Goal: Transaction & Acquisition: Purchase product/service

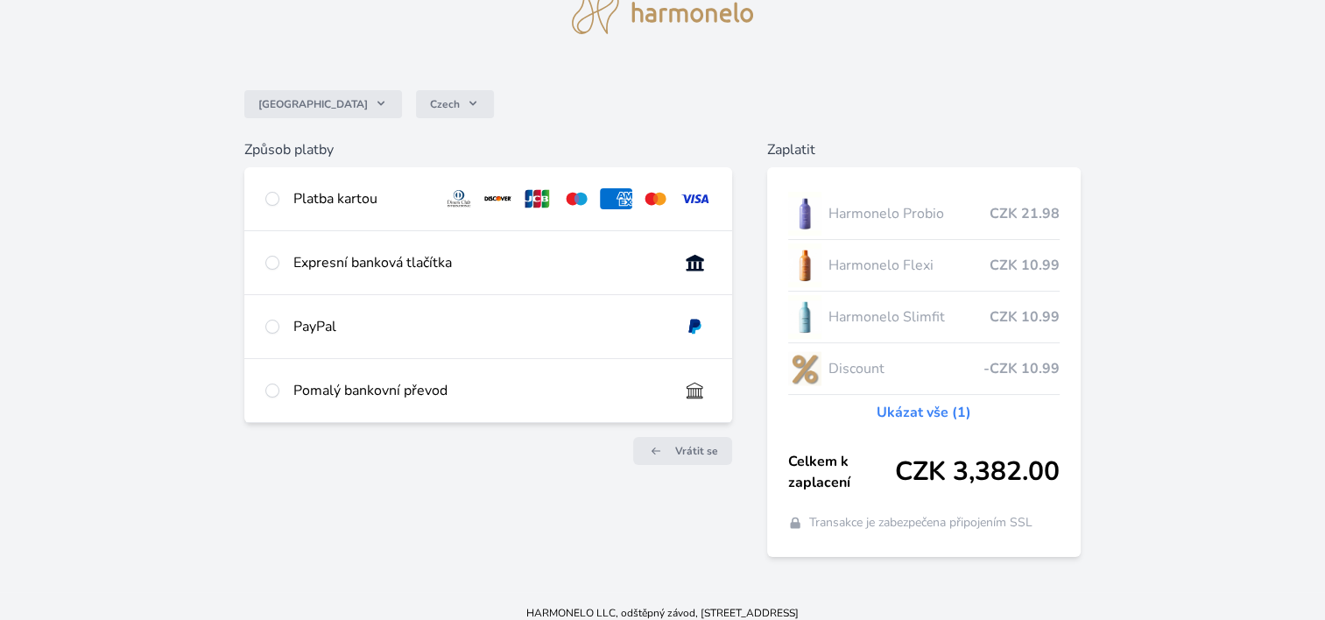
scroll to position [81, 0]
click at [280, 192] on div "Platba kartou" at bounding box center [488, 197] width 488 height 63
radio input "true"
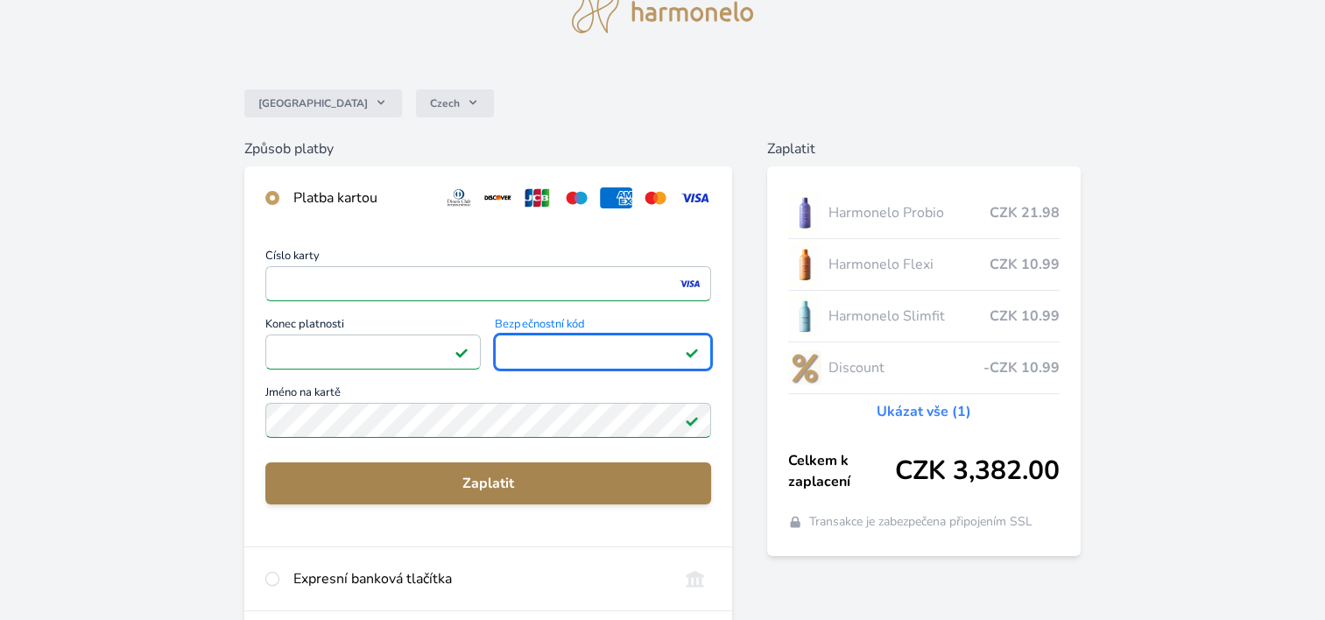
click at [503, 489] on span "Zaplatit" at bounding box center [488, 483] width 418 height 21
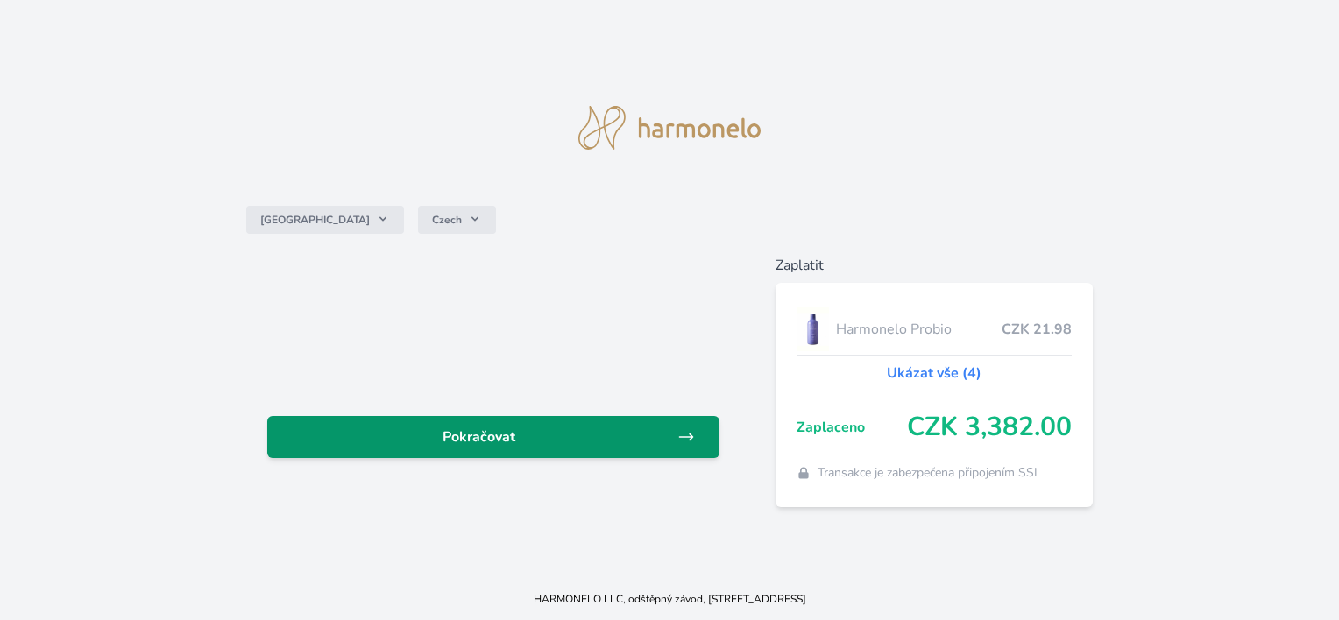
click at [619, 447] on span "Pokračovat" at bounding box center [478, 437] width 395 height 21
